Goal: Task Accomplishment & Management: Use online tool/utility

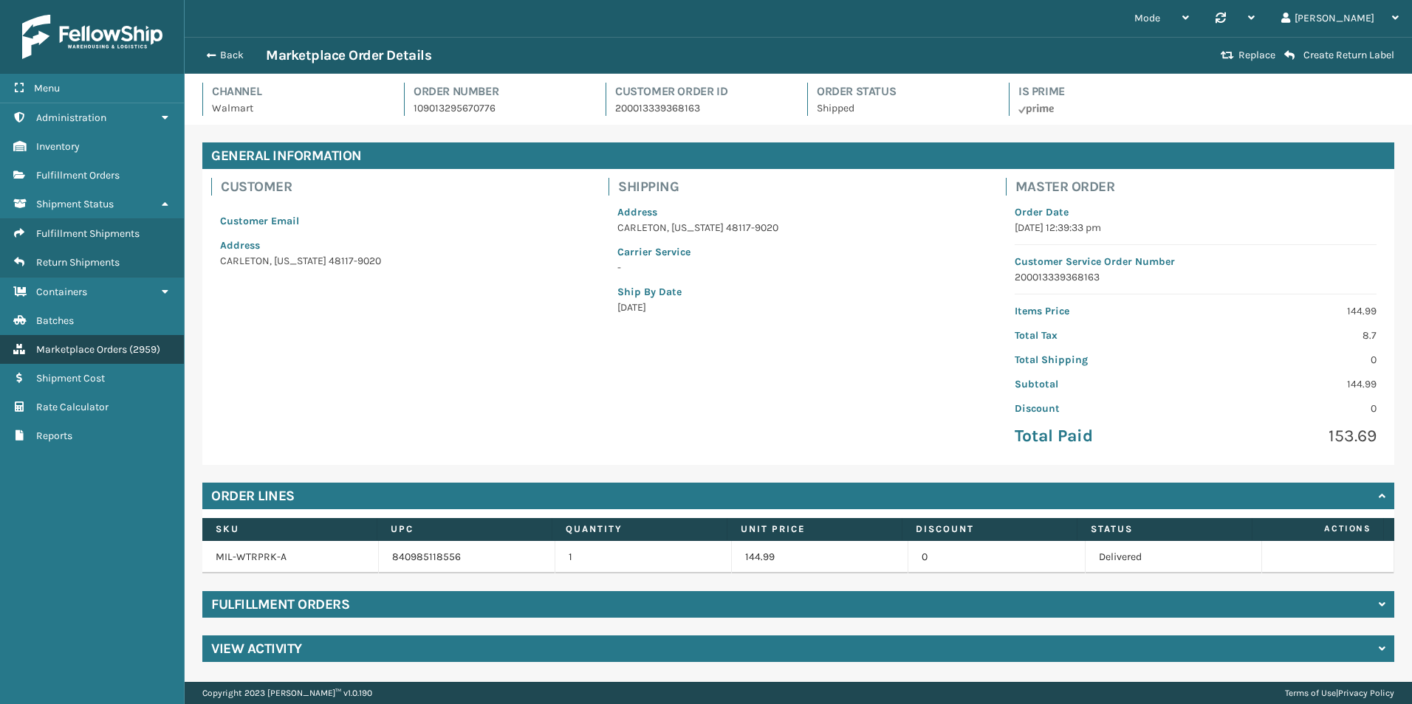
click at [103, 349] on span "Marketplace Orders" at bounding box center [81, 349] width 91 height 13
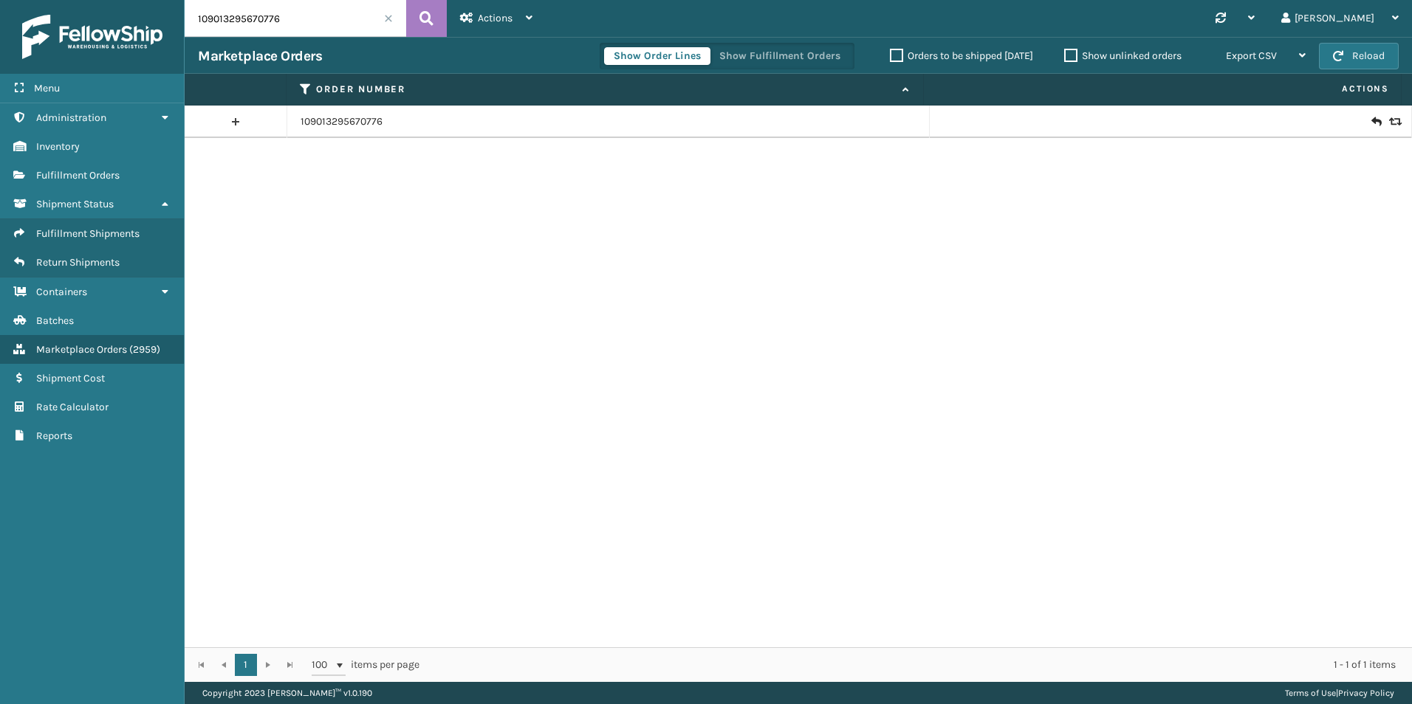
click at [335, 26] on input "109013295670776" at bounding box center [296, 18] width 222 height 37
paste input "114-1493252-6101852"
type input "114-1493252-6101852"
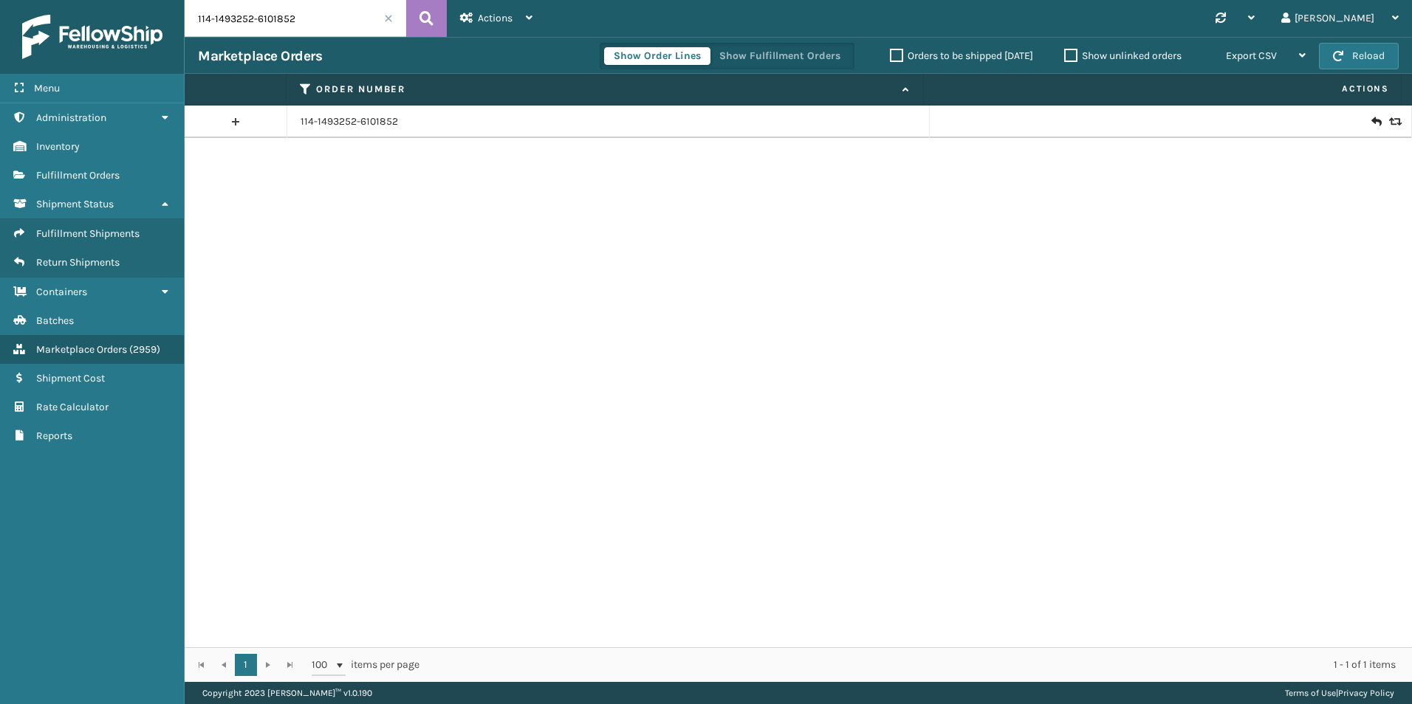
click at [1371, 120] on icon at bounding box center [1375, 121] width 9 height 15
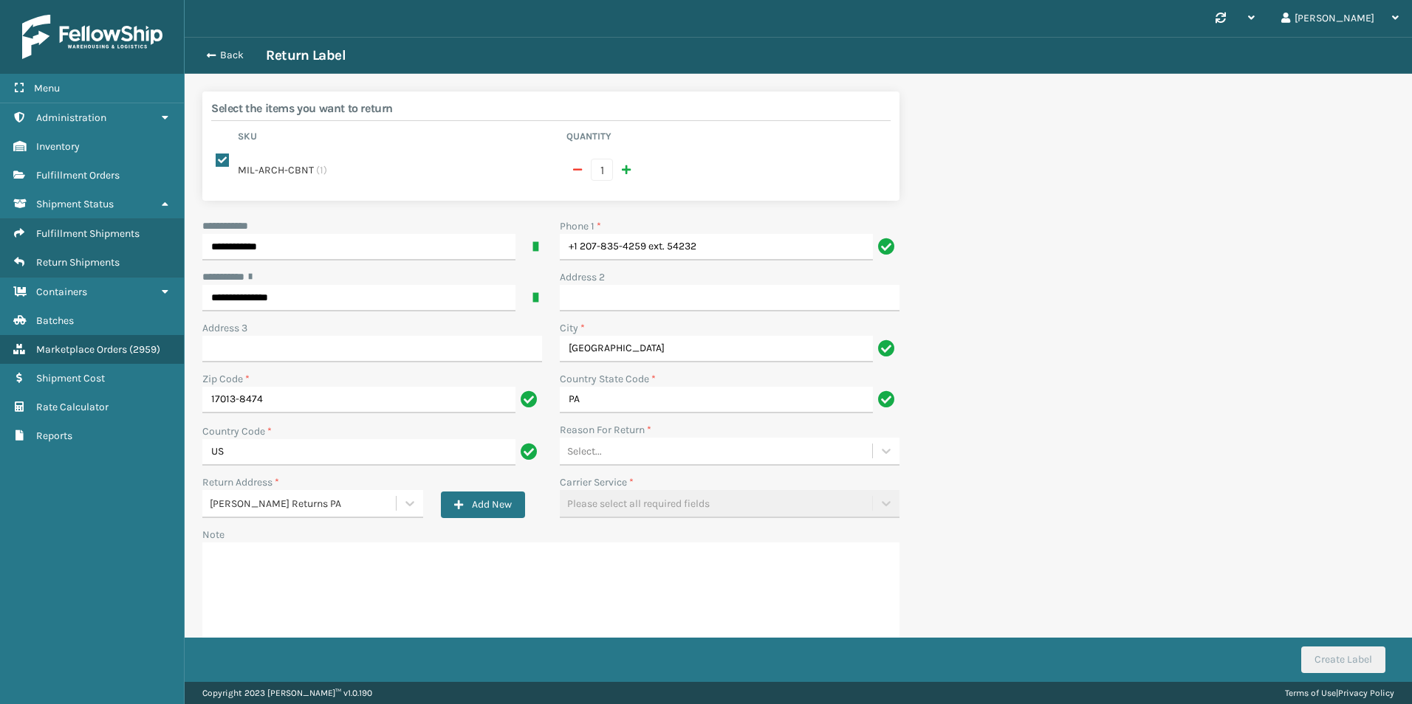
drag, startPoint x: 673, startPoint y: 443, endPoint x: 660, endPoint y: 448, distance: 14.3
click at [673, 443] on div "Select..." at bounding box center [716, 451] width 312 height 24
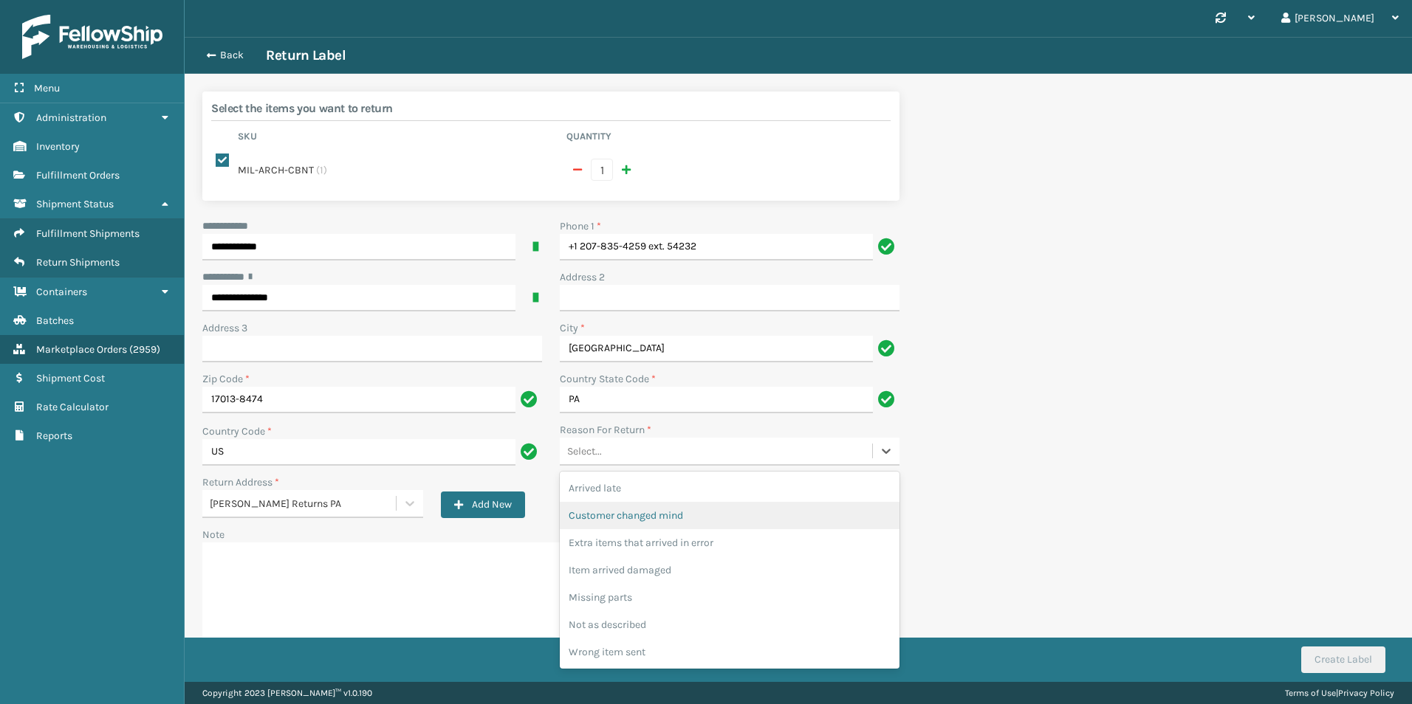
click at [625, 510] on div "Customer changed mind" at bounding box center [730, 515] width 340 height 27
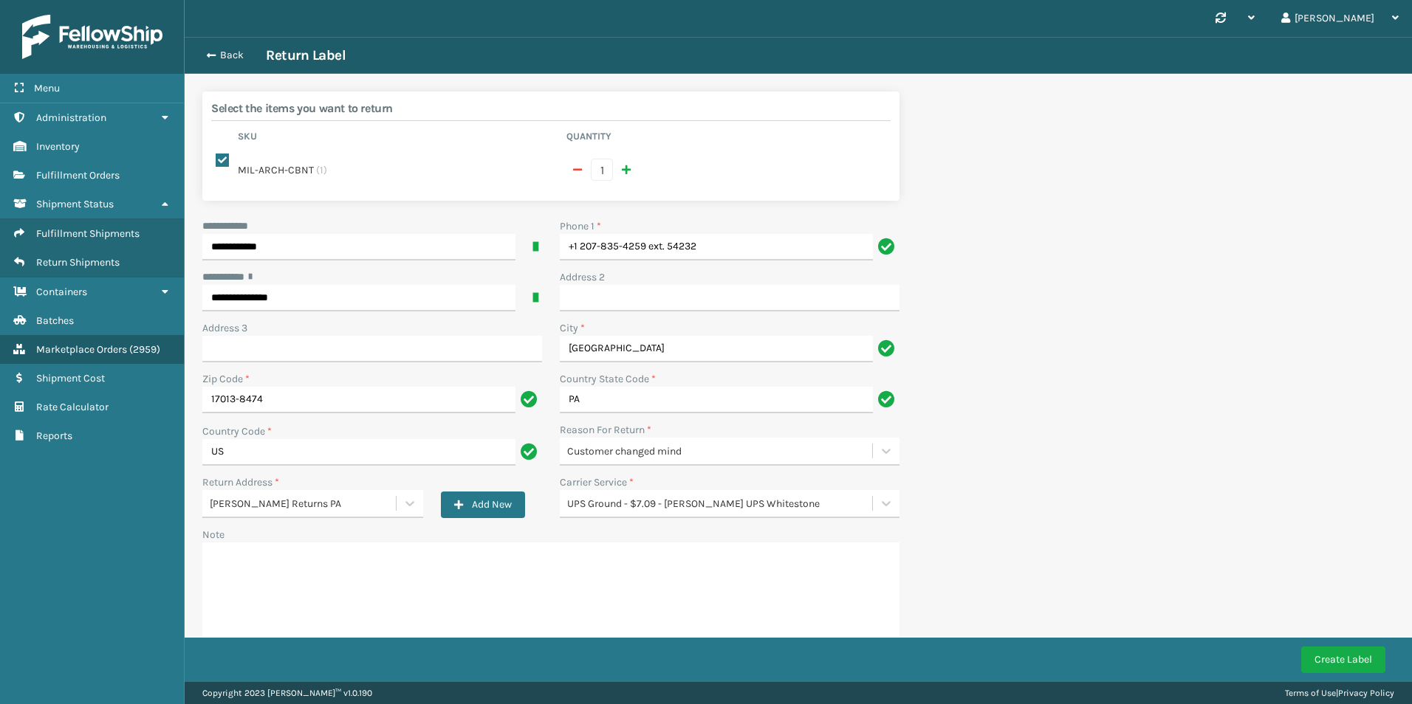
click at [1314, 674] on div "Create Label" at bounding box center [798, 660] width 1227 height 44
click at [1319, 661] on button "Create Label" at bounding box center [1343, 660] width 84 height 27
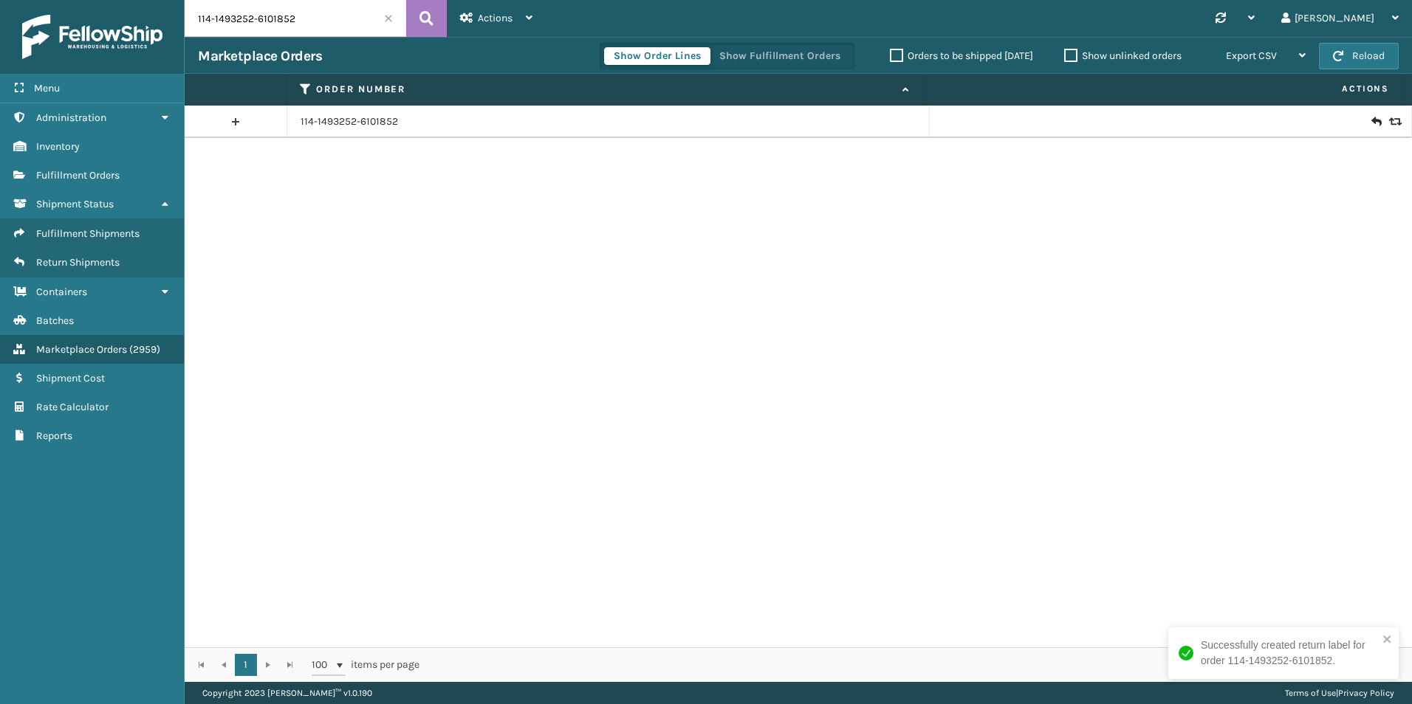
click at [1063, 285] on div "114-1493252-6101852" at bounding box center [798, 377] width 1227 height 542
